Goal: Information Seeking & Learning: Learn about a topic

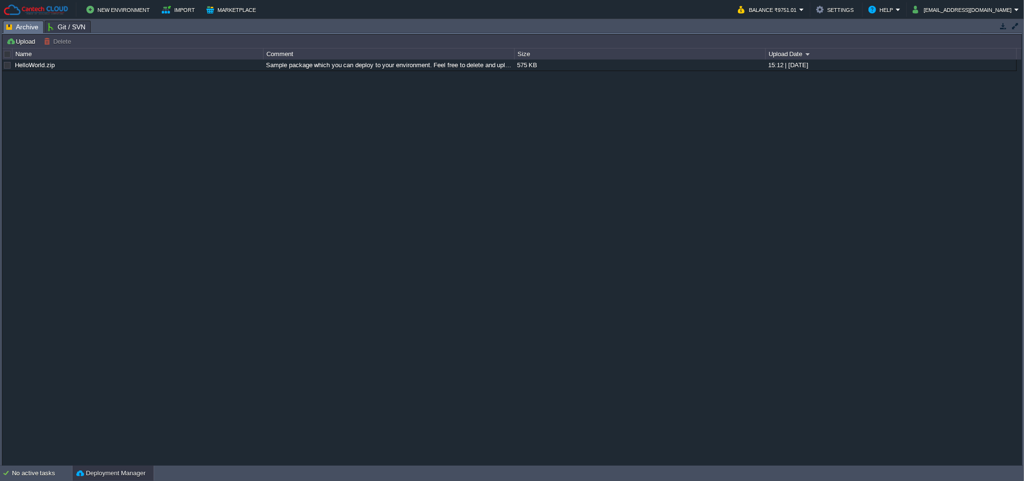
click at [118, 469] on button "Deployment Manager" at bounding box center [110, 473] width 69 height 10
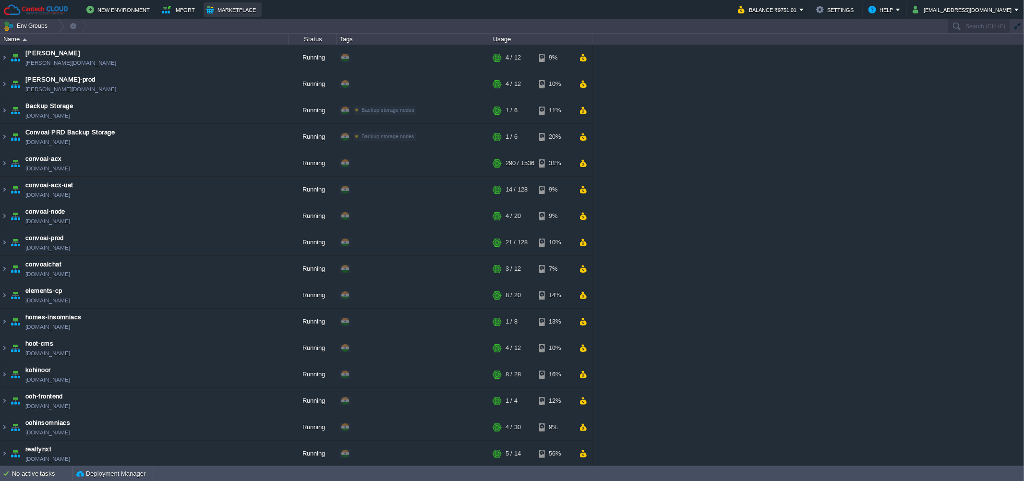
click at [227, 12] on button "Marketplace" at bounding box center [232, 10] width 52 height 12
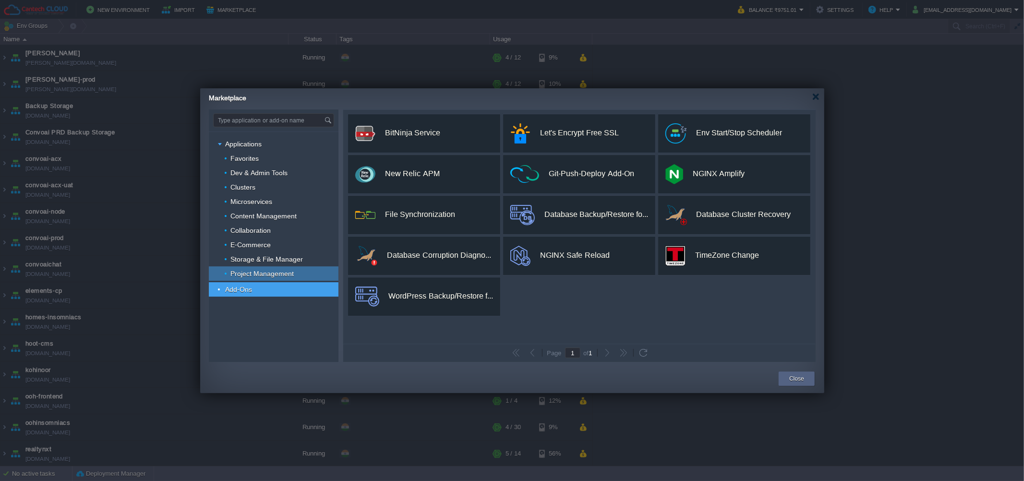
click at [275, 275] on span "Project Management" at bounding box center [262, 273] width 66 height 9
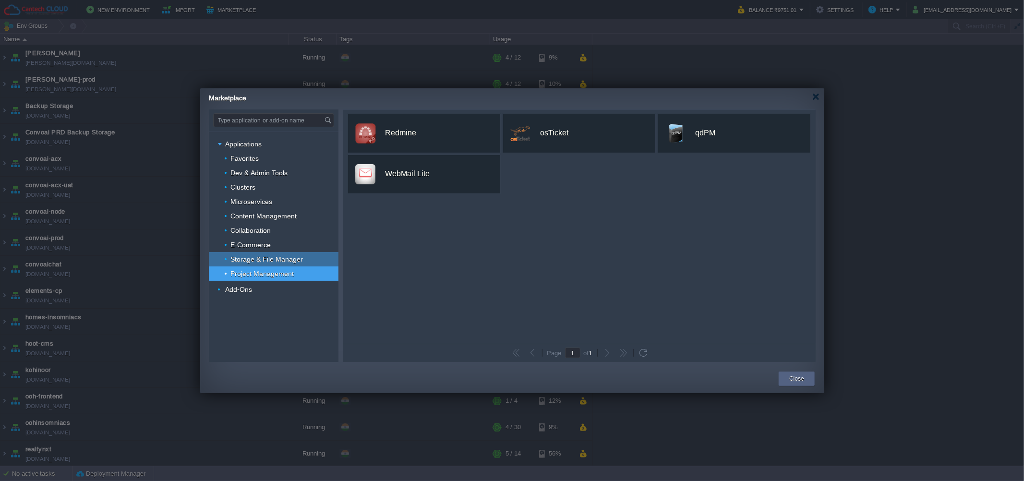
click at [250, 252] on div "Storage & File Manager" at bounding box center [274, 259] width 130 height 14
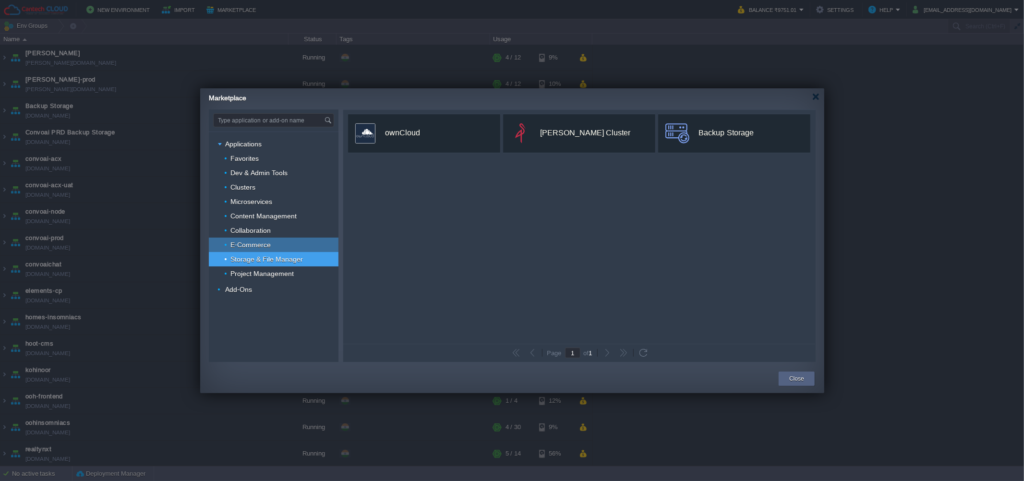
click at [250, 240] on link "E-Commerce" at bounding box center [250, 244] width 43 height 9
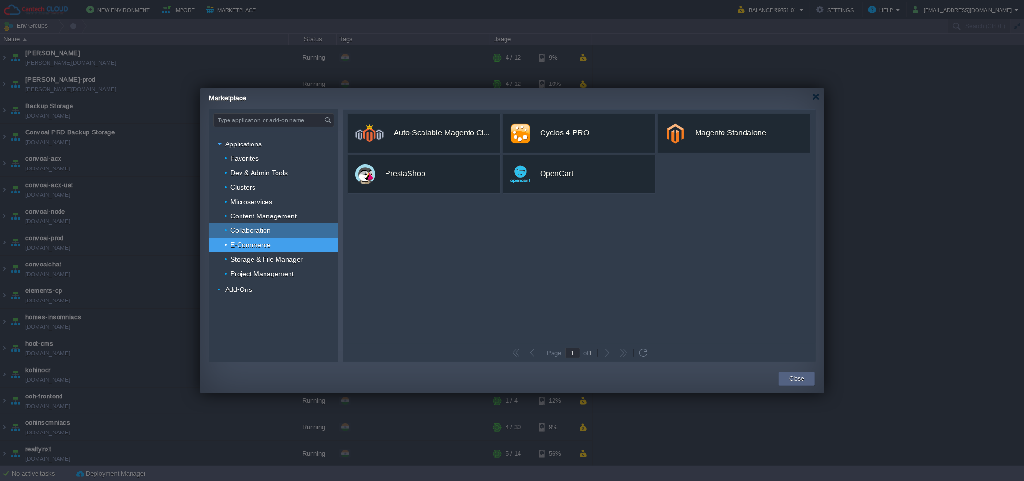
click at [250, 229] on span "Collaboration" at bounding box center [250, 230] width 43 height 9
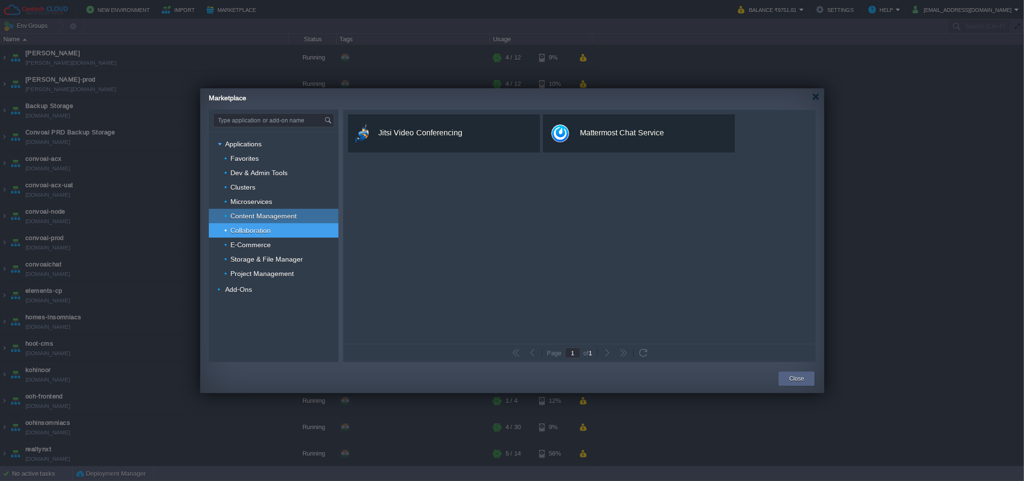
click at [256, 217] on span "Content Management" at bounding box center [263, 216] width 69 height 9
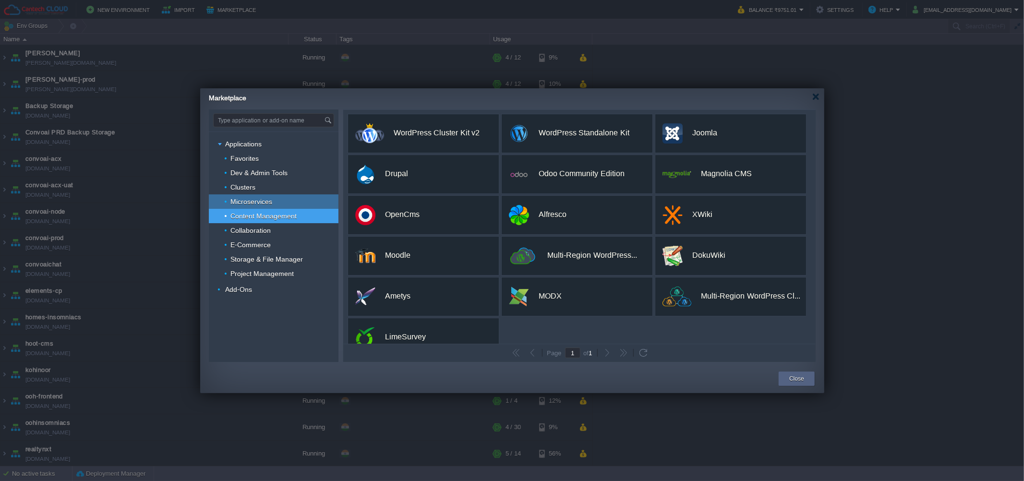
click at [256, 204] on span "Microservices" at bounding box center [251, 201] width 44 height 9
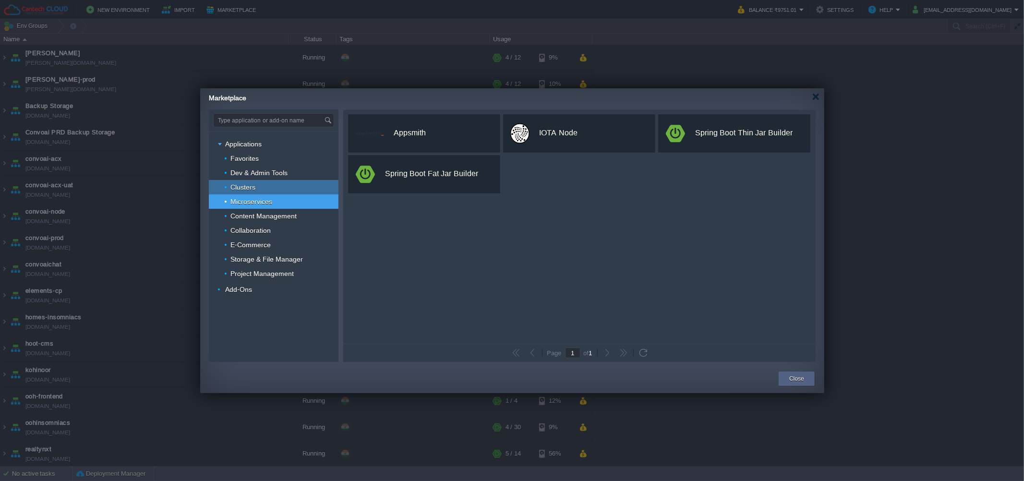
click at [252, 186] on span "Clusters" at bounding box center [242, 187] width 27 height 9
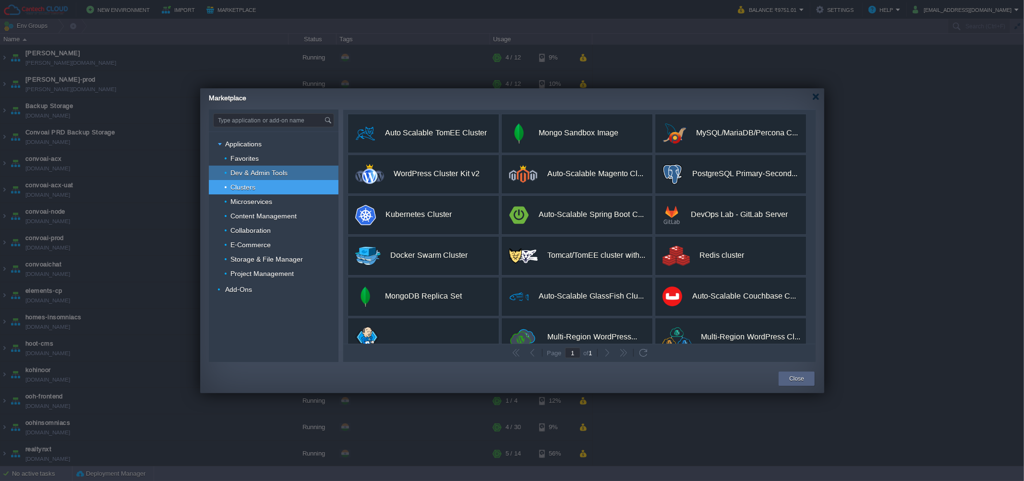
click at [252, 174] on span "Dev & Admin Tools" at bounding box center [259, 172] width 60 height 9
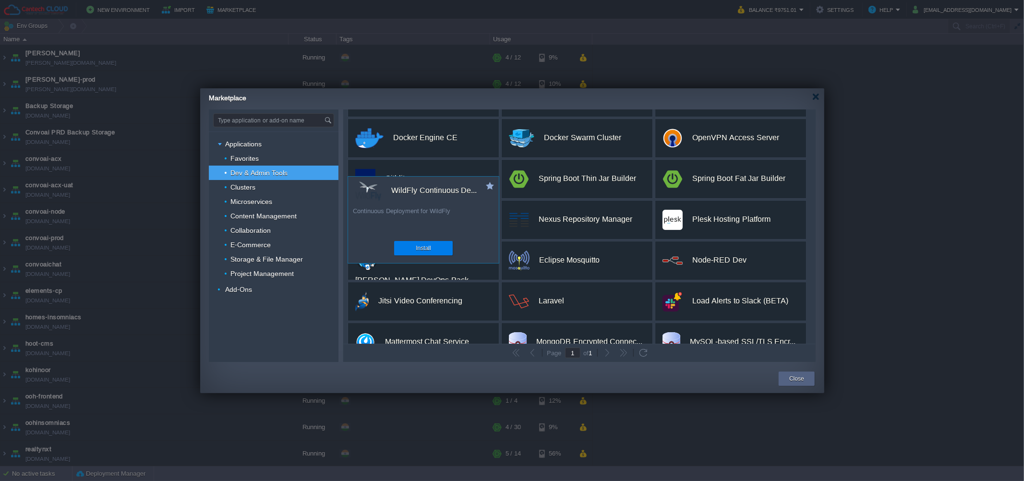
scroll to position [140, 0]
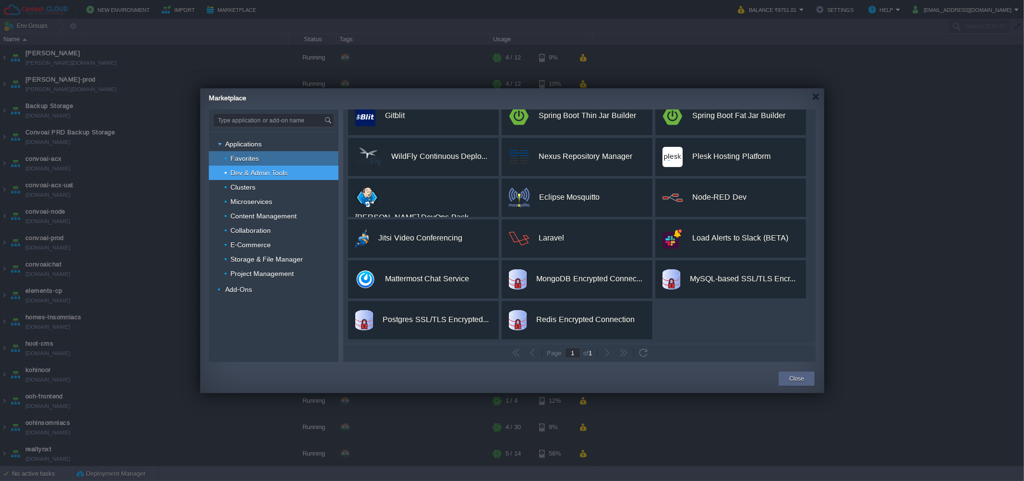
click at [260, 162] on div "Favorites" at bounding box center [274, 158] width 130 height 14
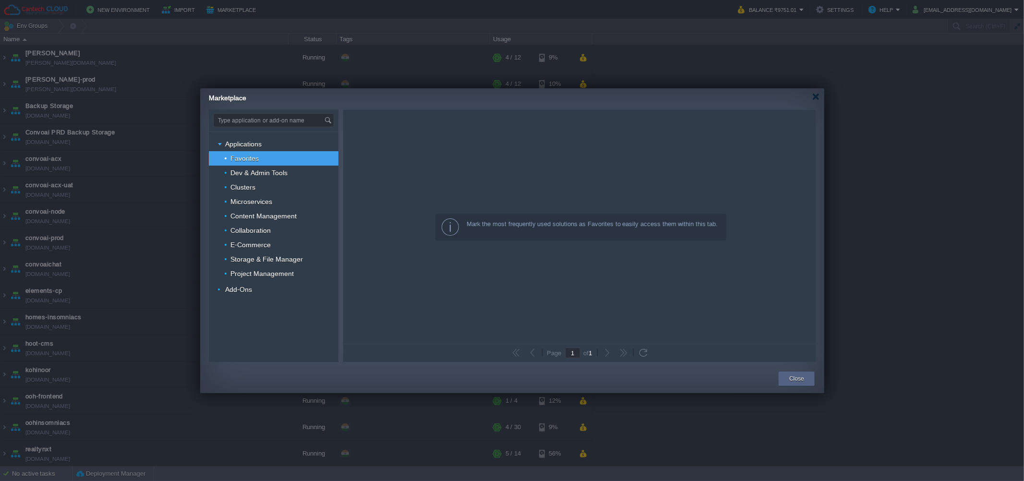
scroll to position [0, 0]
click at [252, 141] on span "Applications" at bounding box center [243, 144] width 39 height 9
type input "Type application or add-on name"
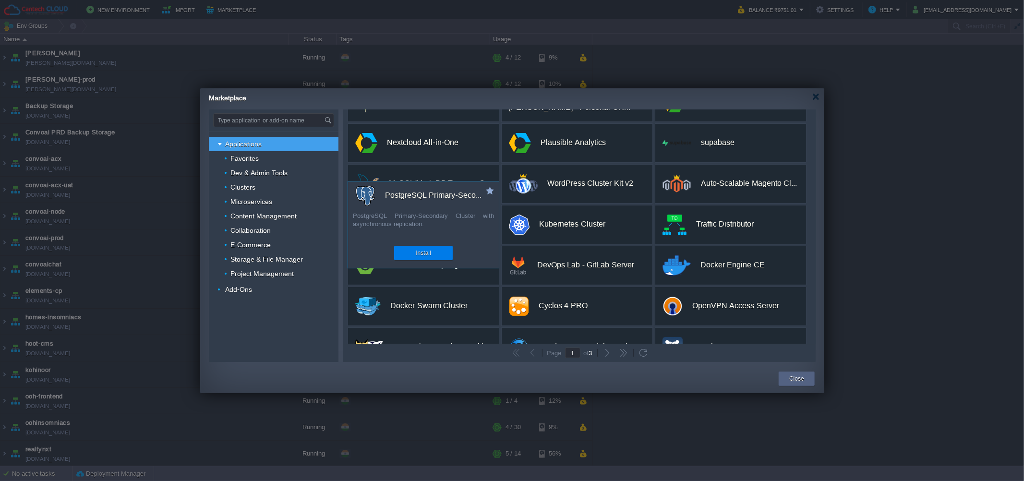
scroll to position [180, 0]
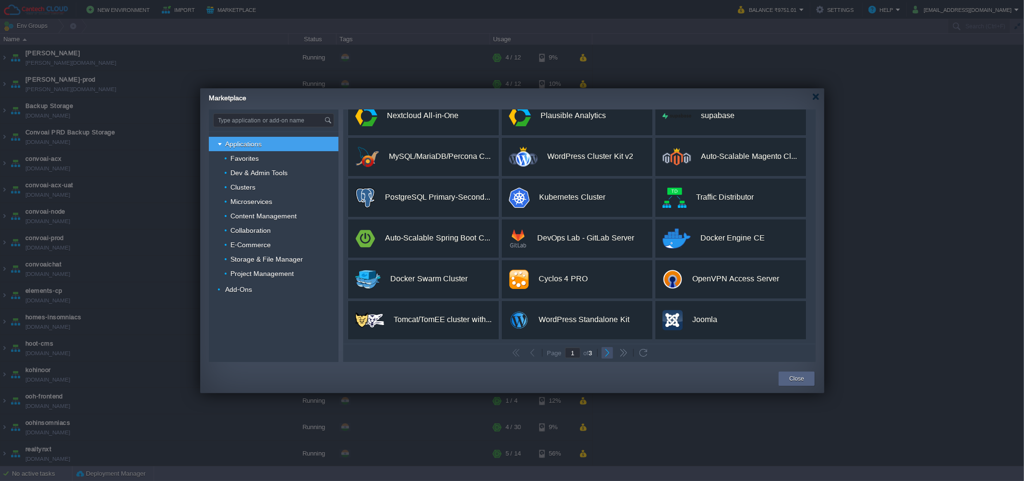
click at [608, 348] on button "button" at bounding box center [607, 352] width 9 height 9
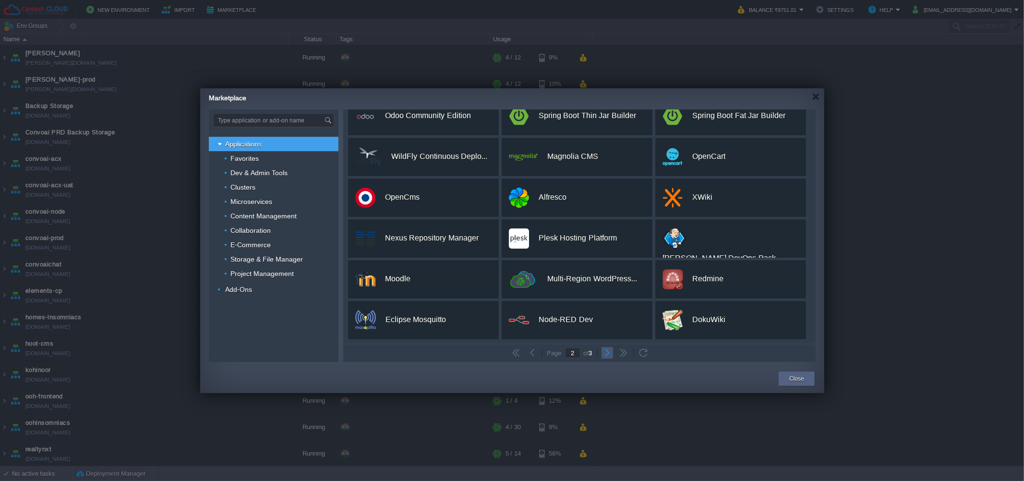
click at [605, 354] on button "button" at bounding box center [607, 352] width 9 height 9
type input "3"
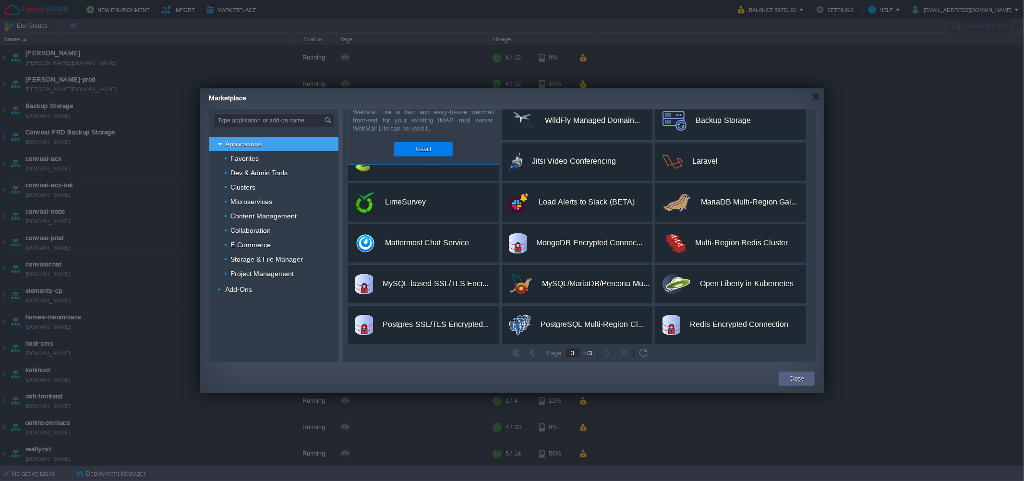
scroll to position [99, 0]
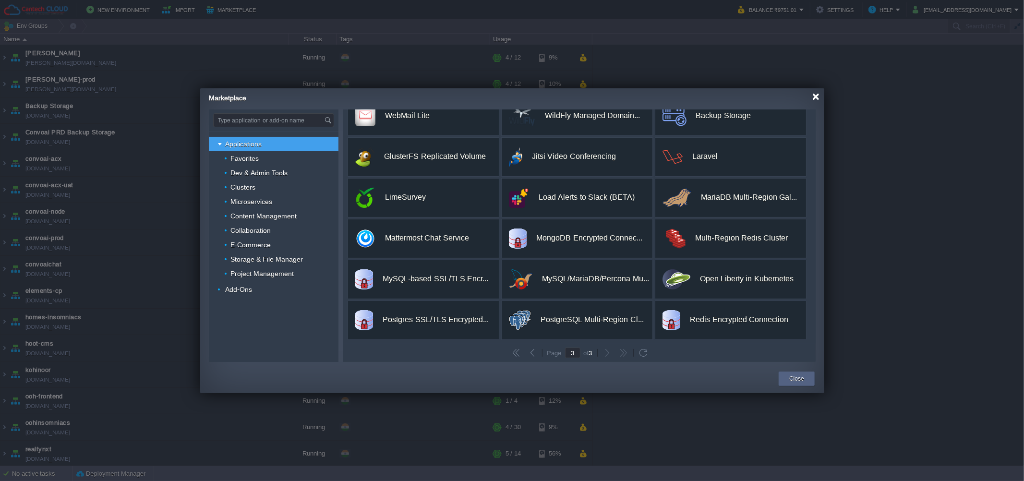
click at [818, 99] on div at bounding box center [815, 96] width 7 height 7
